Goal: Check status: Check status

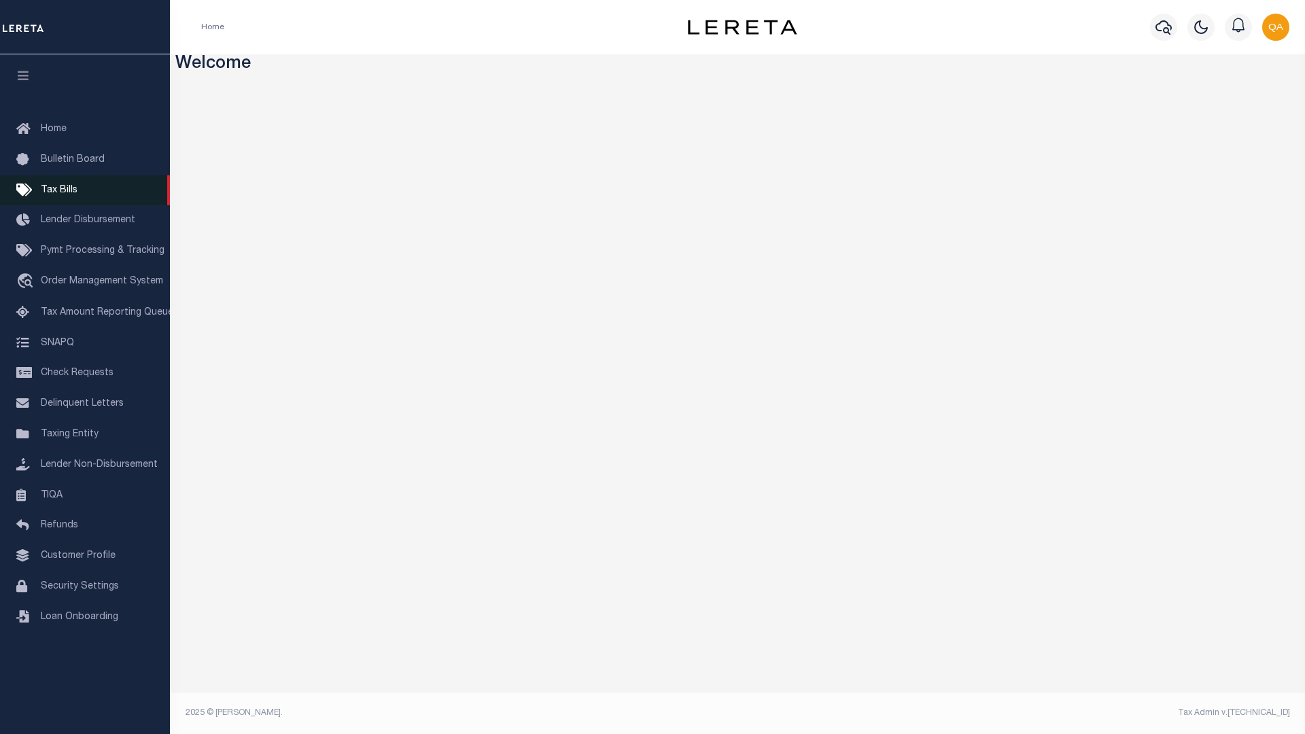
click at [58, 192] on span "Tax Bills" at bounding box center [59, 191] width 37 height 10
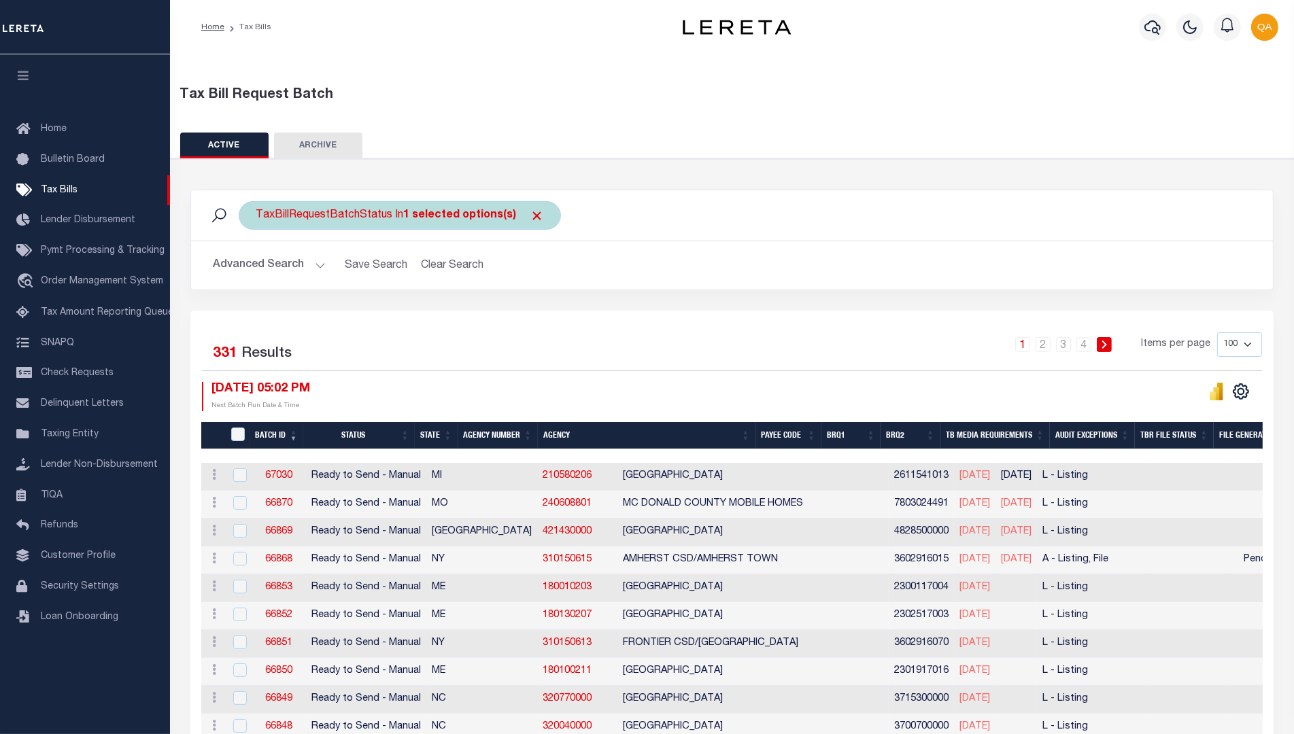
click at [530, 215] on span "Click to Remove" at bounding box center [537, 216] width 14 height 14
click at [267, 264] on button "Advanced Search" at bounding box center [269, 265] width 113 height 27
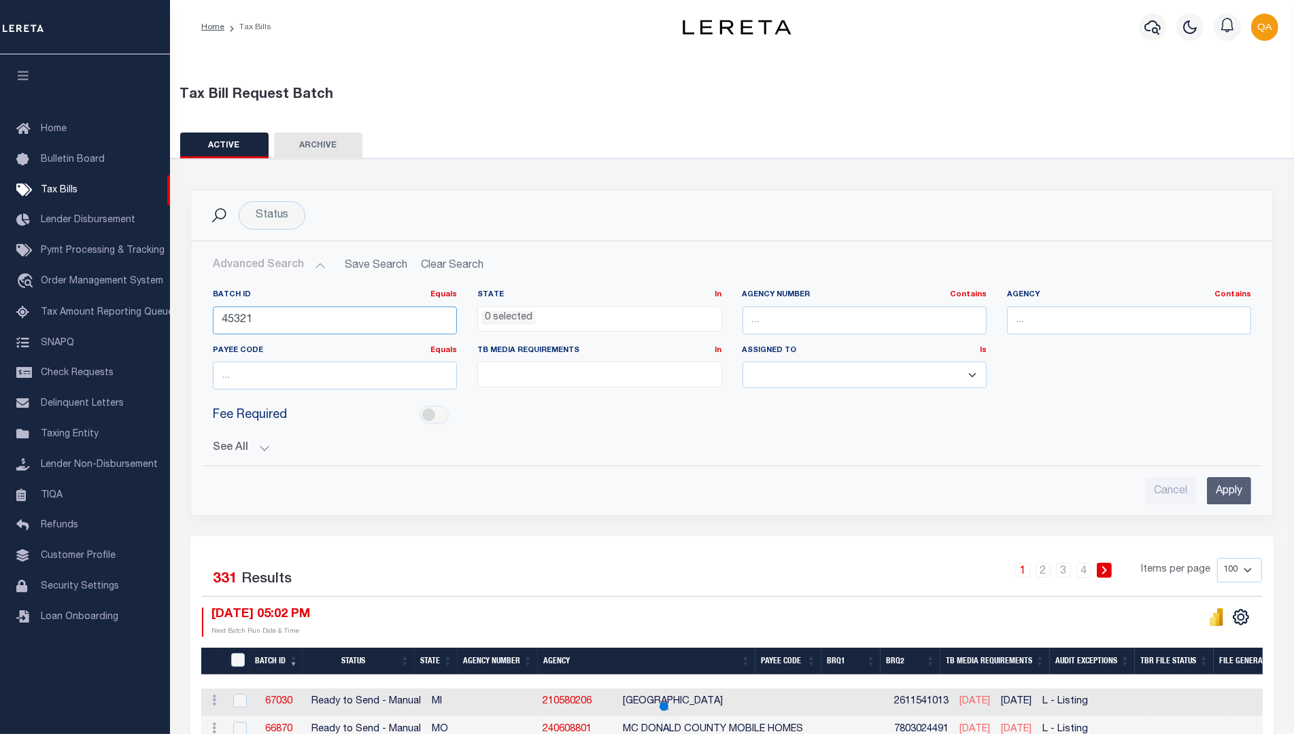
type input "45321"
click at [1228, 477] on input "Apply" at bounding box center [1229, 491] width 44 height 28
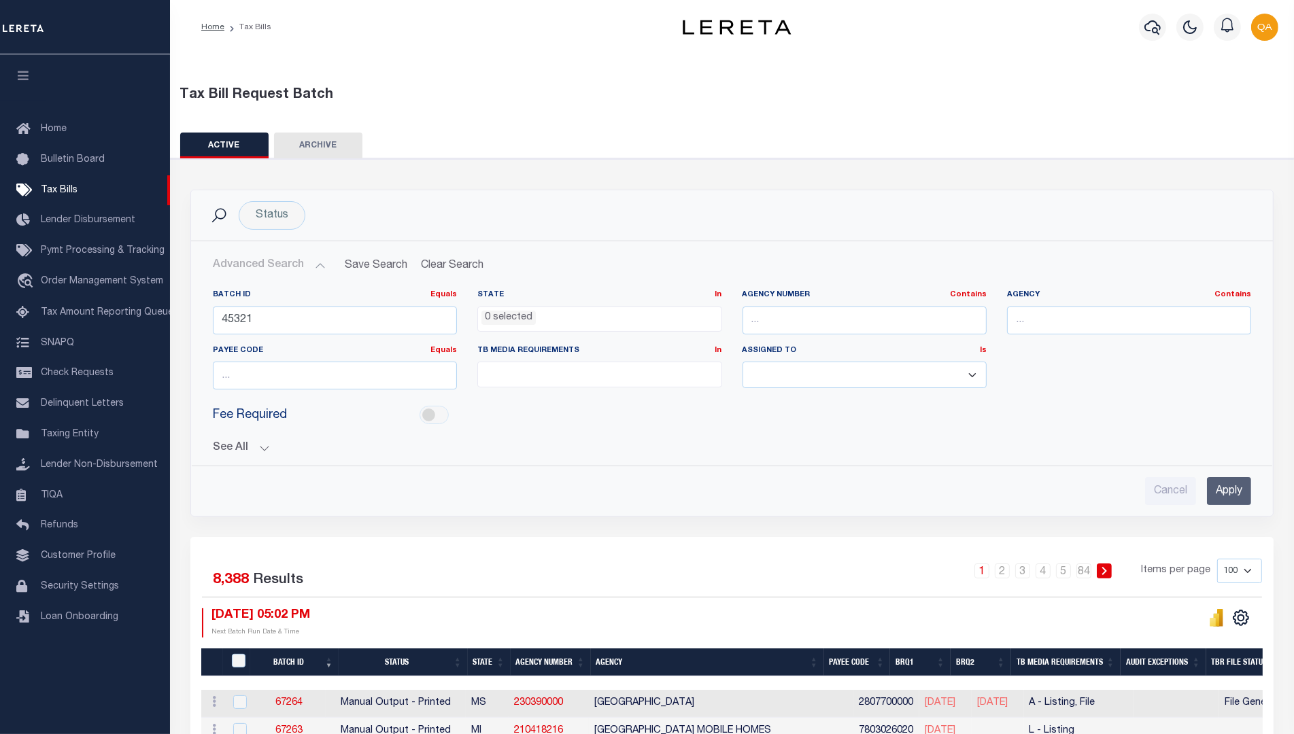
click at [1228, 489] on input "Apply" at bounding box center [1229, 491] width 44 height 28
